Goal: Task Accomplishment & Management: Complete application form

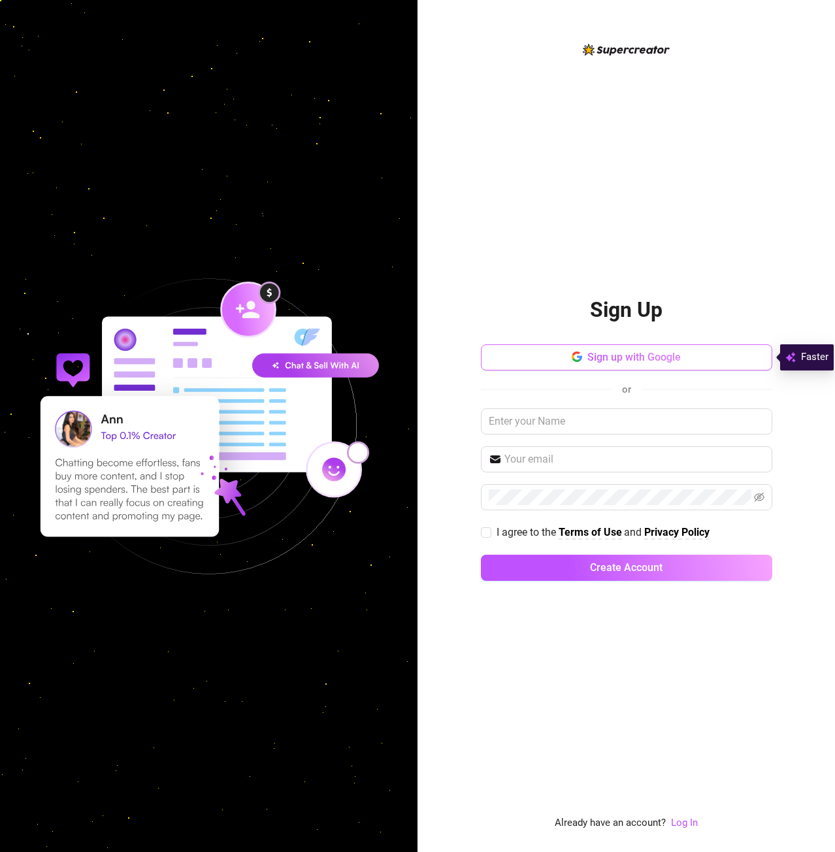
click at [623, 356] on span "Sign up with Google" at bounding box center [634, 357] width 93 height 12
click at [680, 299] on div "Sign Up Sign up with Google or I agree to the Terms of Use and Privacy Policy C…" at bounding box center [627, 436] width 292 height 313
click at [661, 359] on span "Sign up with Google" at bounding box center [634, 357] width 93 height 12
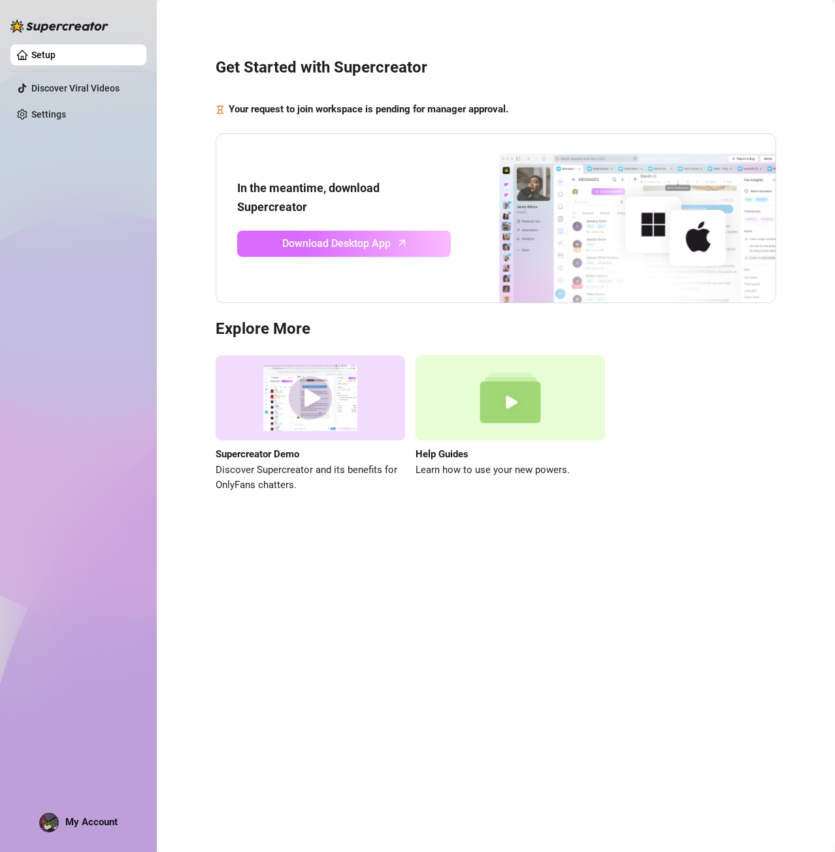
click at [335, 243] on span "Download Desktop App" at bounding box center [336, 243] width 109 height 16
click at [513, 48] on div "Get Started with Supercreator Your request to join workspace is pending for man…" at bounding box center [496, 267] width 652 height 517
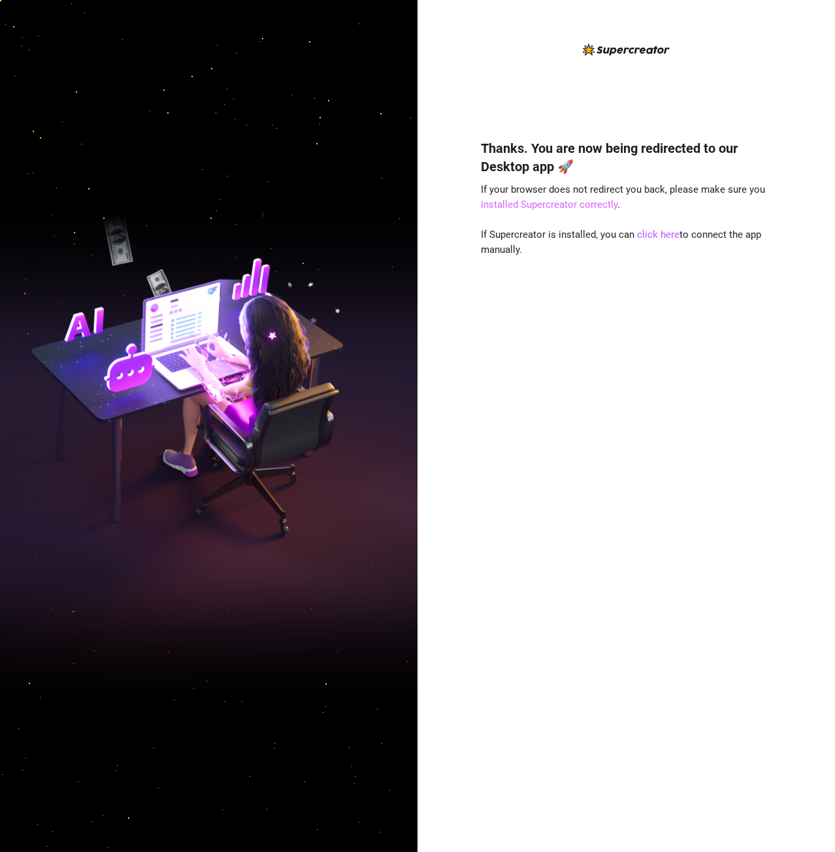
click at [567, 206] on link "installed Supercreator correctly" at bounding box center [549, 205] width 137 height 12
click at [650, 236] on link "click here" at bounding box center [658, 235] width 42 height 12
